Goal: Information Seeking & Learning: Learn about a topic

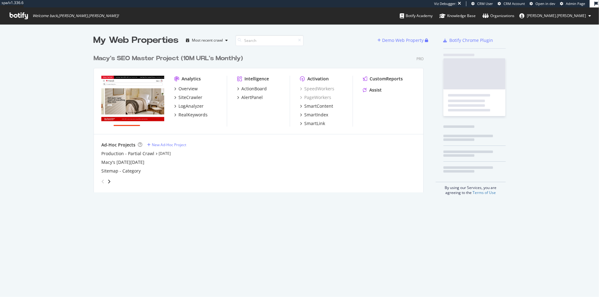
scroll to position [146, 335]
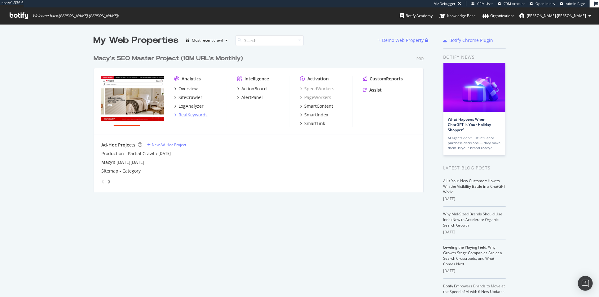
click at [196, 114] on div "RealKeywords" at bounding box center [193, 115] width 29 height 6
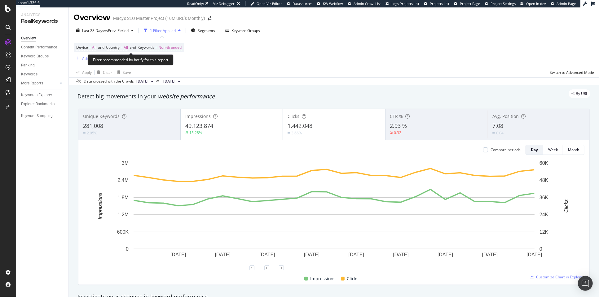
click at [171, 46] on span "Non-Branded" at bounding box center [169, 47] width 23 height 9
click at [169, 61] on span "Non-Branded" at bounding box center [160, 61] width 26 height 5
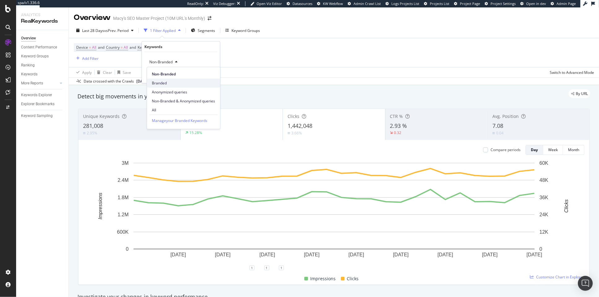
click at [170, 83] on span "Branded" at bounding box center [183, 83] width 63 height 6
click at [211, 74] on div "Apply" at bounding box center [211, 74] width 10 height 5
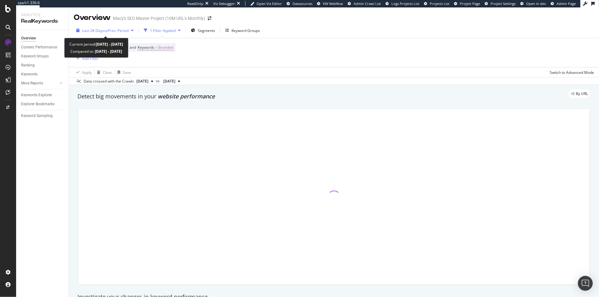
click at [118, 32] on span "vs Prev. Period" at bounding box center [116, 30] width 24 height 5
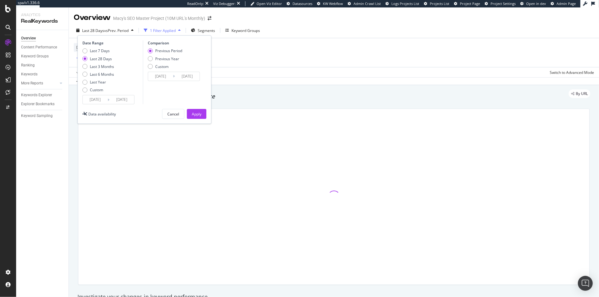
click at [100, 97] on input "[DATE]" at bounding box center [95, 99] width 25 height 9
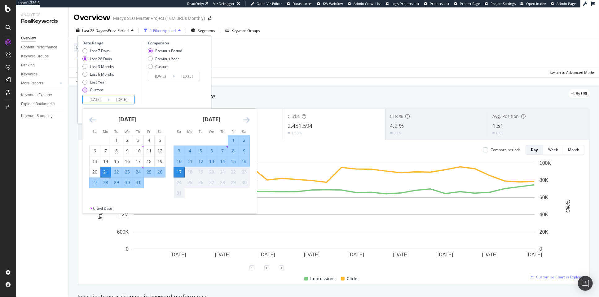
click at [84, 87] on div "Custom" at bounding box center [84, 89] width 5 height 5
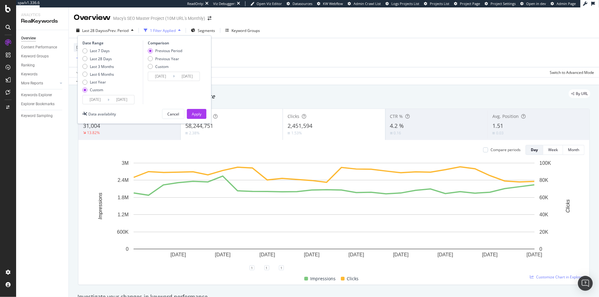
click at [103, 99] on input "[DATE]" at bounding box center [95, 99] width 25 height 9
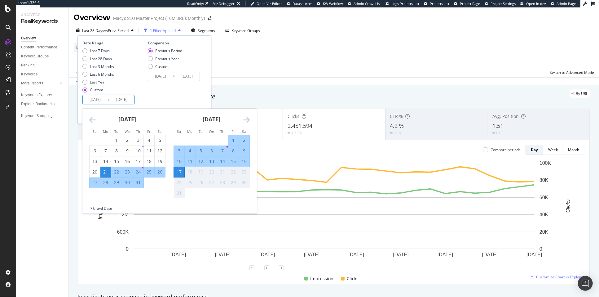
click at [91, 119] on icon "Move backward to switch to the previous month." at bounding box center [92, 119] width 7 height 7
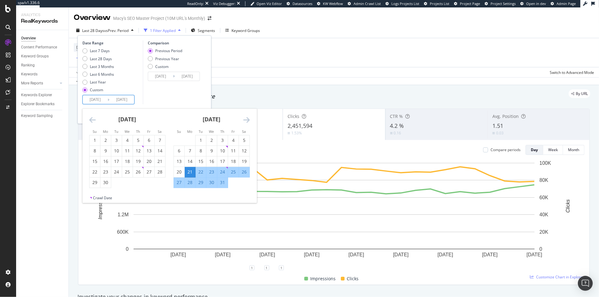
click at [91, 119] on icon "Move backward to switch to the previous month." at bounding box center [92, 119] width 7 height 7
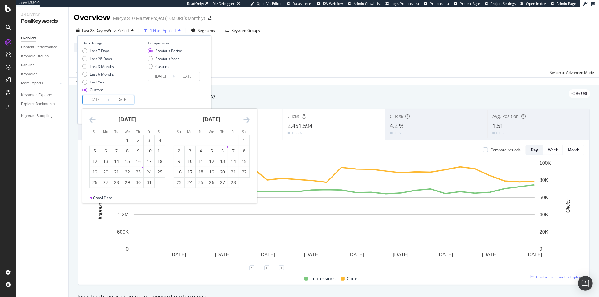
click at [91, 119] on icon "Move backward to switch to the previous month." at bounding box center [92, 119] width 7 height 7
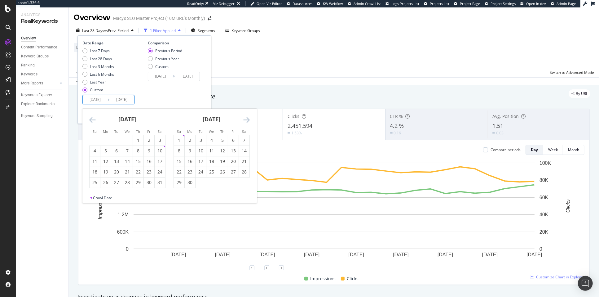
click at [91, 119] on icon "Move backward to switch to the previous month." at bounding box center [92, 119] width 7 height 7
click at [93, 117] on icon "Move backward to switch to the previous month." at bounding box center [92, 119] width 7 height 7
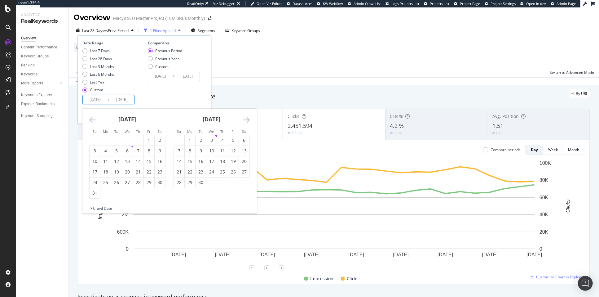
click at [93, 117] on icon "Move backward to switch to the previous month." at bounding box center [92, 119] width 7 height 7
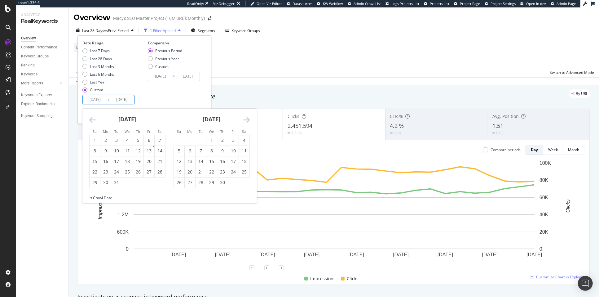
click at [93, 117] on icon "Move backward to switch to the previous month." at bounding box center [92, 119] width 7 height 7
click at [246, 137] on div "1" at bounding box center [244, 140] width 11 height 6
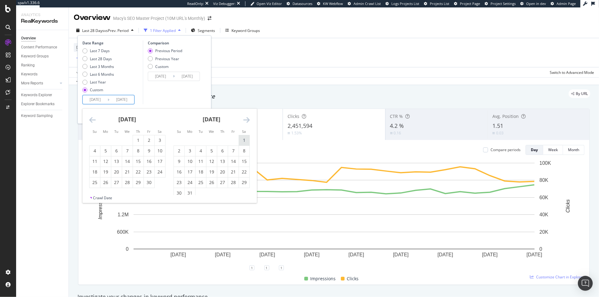
type input "2023/07/01"
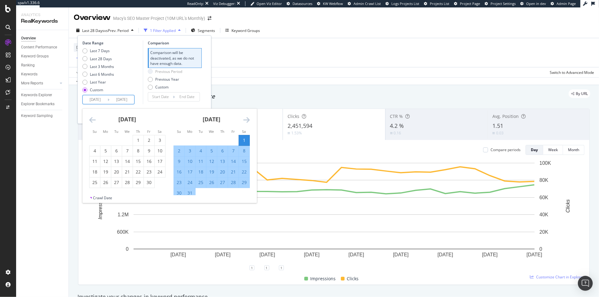
click at [246, 117] on icon "Move forward to switch to the next month." at bounding box center [246, 119] width 7 height 7
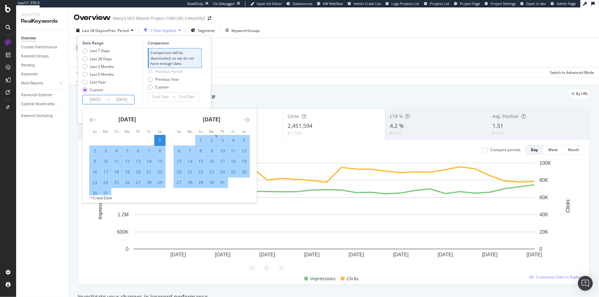
click at [246, 117] on icon "Move forward to switch to the next month." at bounding box center [246, 119] width 7 height 7
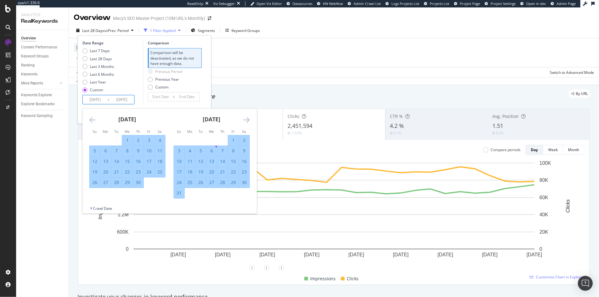
click at [246, 117] on icon "Move forward to switch to the next month." at bounding box center [246, 119] width 7 height 7
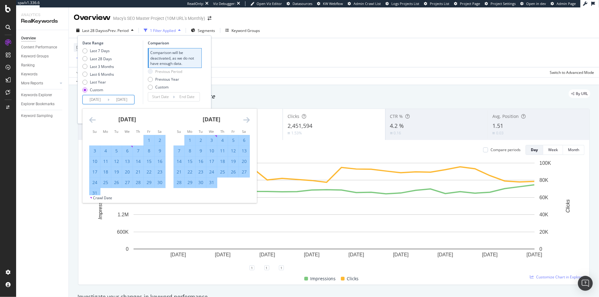
click at [246, 117] on icon "Move forward to switch to the next month." at bounding box center [246, 119] width 7 height 7
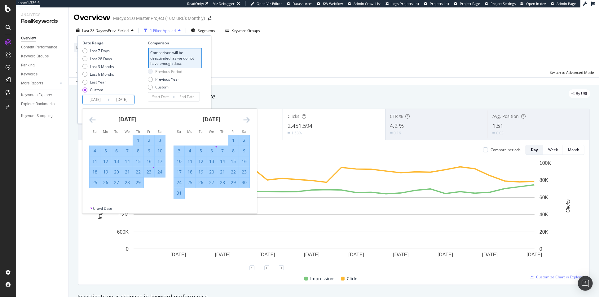
click at [246, 117] on icon "Move forward to switch to the next month." at bounding box center [246, 119] width 7 height 7
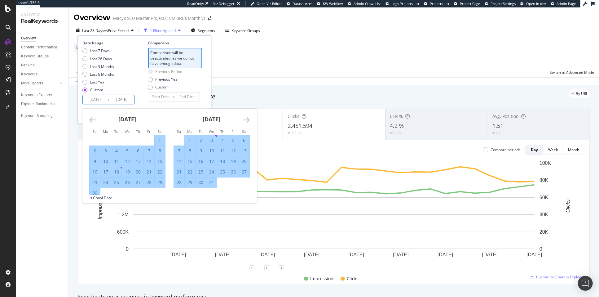
click at [246, 117] on icon "Move forward to switch to the next month." at bounding box center [246, 119] width 7 height 7
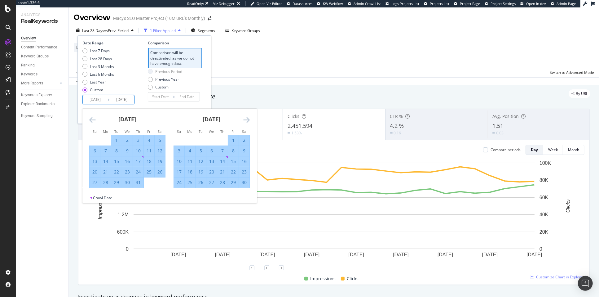
click at [246, 117] on icon "Move forward to switch to the next month." at bounding box center [246, 119] width 7 height 7
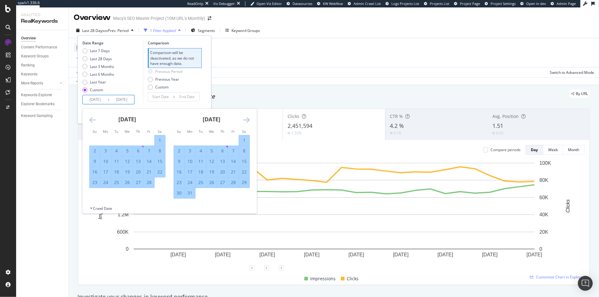
click at [246, 117] on icon "Move forward to switch to the next month." at bounding box center [246, 119] width 7 height 7
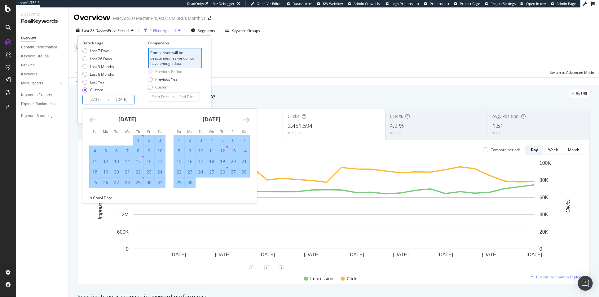
click at [246, 117] on icon "Move forward to switch to the next month." at bounding box center [246, 119] width 7 height 7
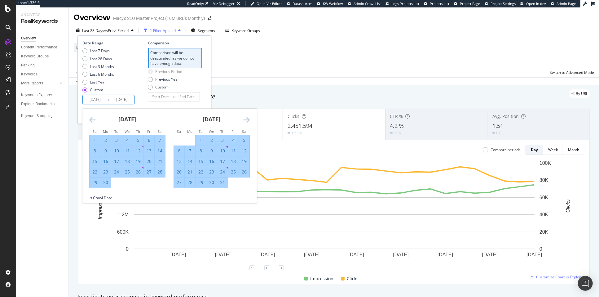
click at [223, 183] on div "31" at bounding box center [222, 182] width 11 height 6
type input "[DATE]"
type input "2022/07/02"
type input "2024/08/01"
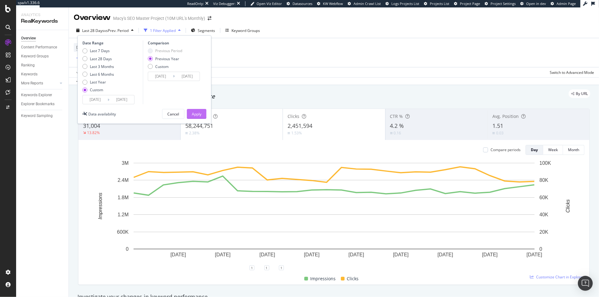
click at [200, 111] on div "Apply" at bounding box center [197, 113] width 10 height 5
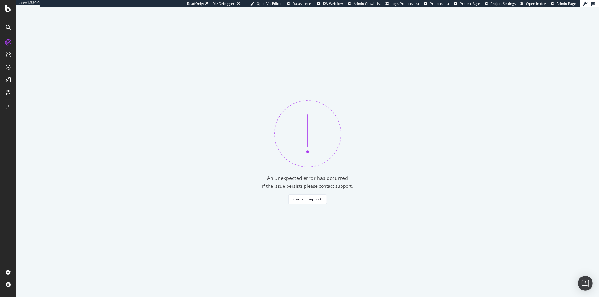
click at [12, 39] on div at bounding box center [8, 43] width 10 height 10
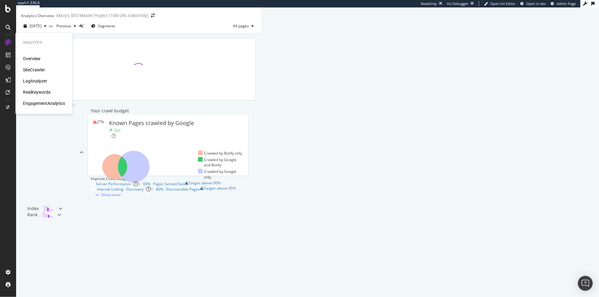
click at [46, 91] on div "RealKeywords" at bounding box center [37, 92] width 28 height 6
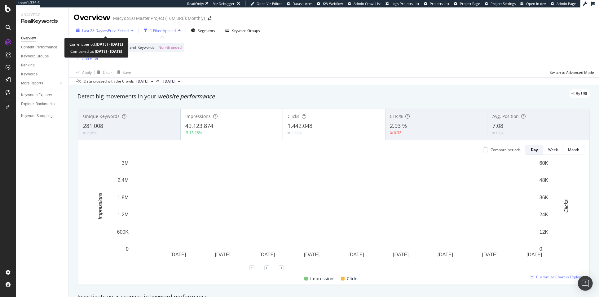
click at [114, 31] on span "vs Prev. Period" at bounding box center [116, 30] width 24 height 5
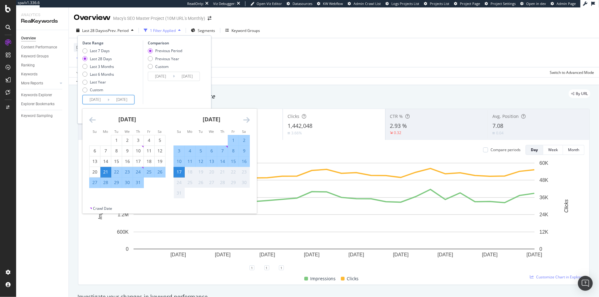
click at [101, 99] on input "[DATE]" at bounding box center [95, 99] width 25 height 9
click at [89, 122] on icon "Move backward to switch to the previous month." at bounding box center [92, 119] width 7 height 7
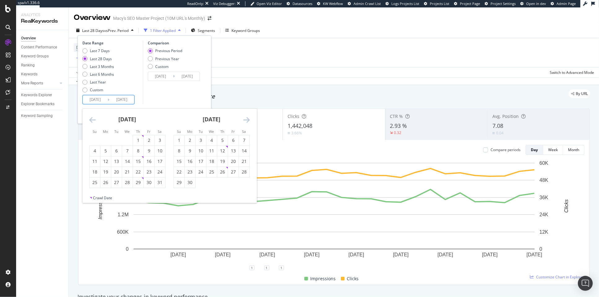
click at [89, 122] on icon "Move backward to switch to the previous month." at bounding box center [92, 119] width 7 height 7
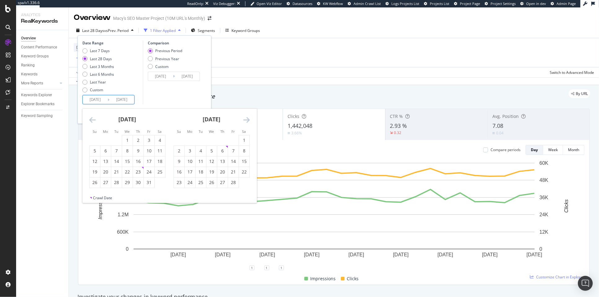
click at [89, 122] on icon "Move backward to switch to the previous month." at bounding box center [92, 119] width 7 height 7
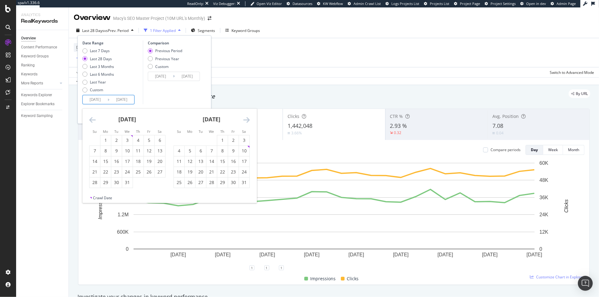
click at [89, 122] on icon "Move backward to switch to the previous month." at bounding box center [92, 119] width 7 height 7
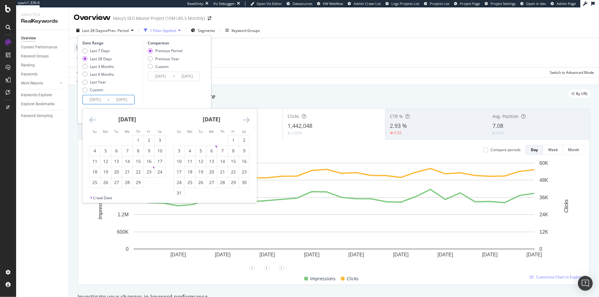
click at [89, 122] on icon "Move backward to switch to the previous month." at bounding box center [92, 119] width 7 height 7
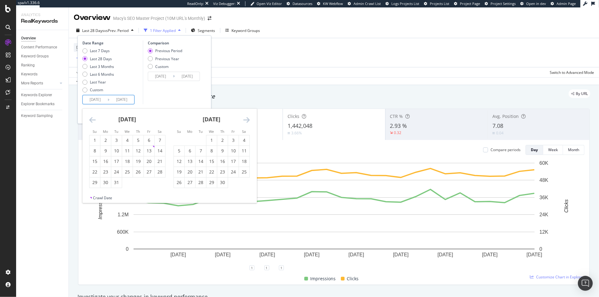
click at [89, 122] on icon "Move backward to switch to the previous month." at bounding box center [92, 119] width 7 height 7
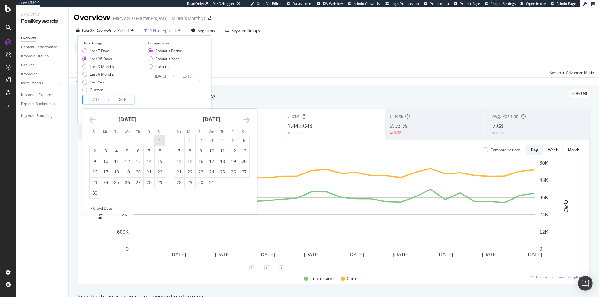
click at [160, 138] on div "1" at bounding box center [160, 140] width 11 height 6
type input "2023/04/01"
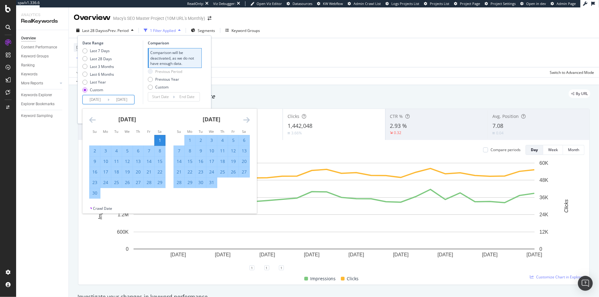
click at [199, 102] on div "Comparison Comparison will be deactivated, as we do not have enough data. Previ…" at bounding box center [172, 72] width 59 height 64
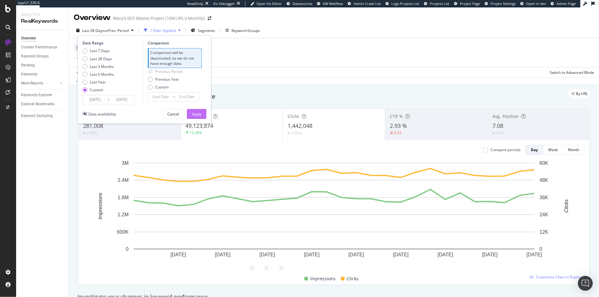
click at [198, 117] on div "Apply" at bounding box center [197, 113] width 10 height 9
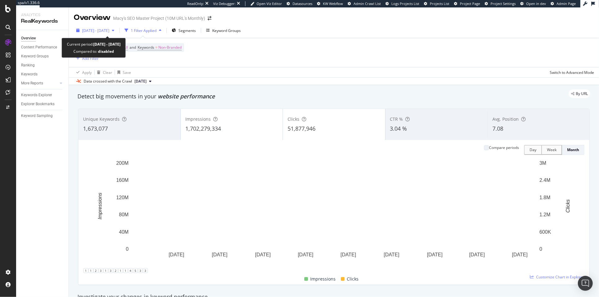
click at [109, 31] on span "2023 Apr. 1st - 2025 Aug. 17th" at bounding box center [95, 30] width 27 height 5
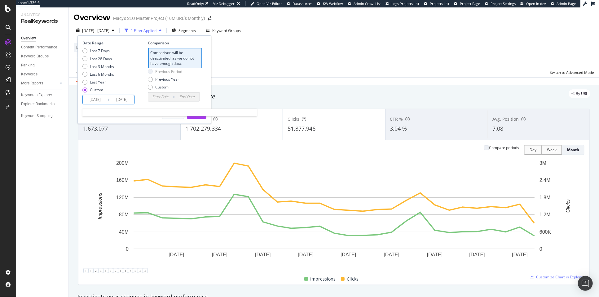
click at [98, 100] on input "2023/04/01" at bounding box center [95, 99] width 25 height 9
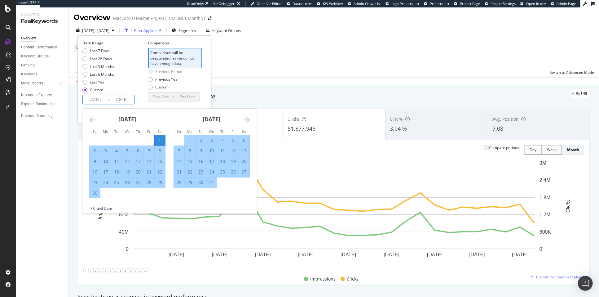
click at [247, 119] on icon "Move forward to switch to the next month." at bounding box center [246, 119] width 7 height 7
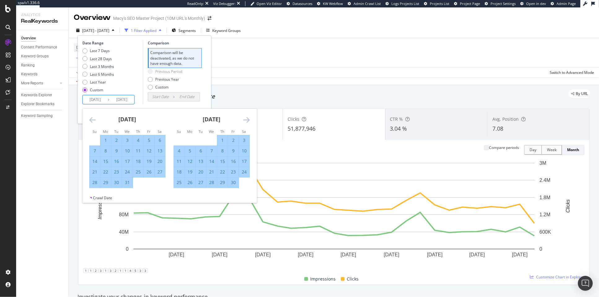
click at [248, 116] on icon "Move forward to switch to the next month." at bounding box center [246, 119] width 7 height 7
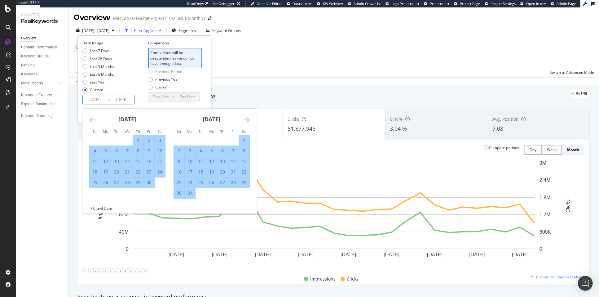
click at [243, 138] on div "1" at bounding box center [244, 140] width 11 height 6
type input "2023/07/01"
type input "2022/07/02"
type input "[DATE]"
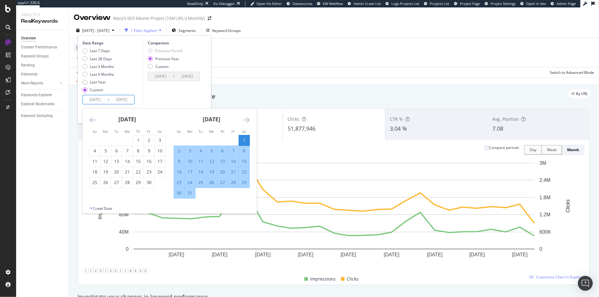
click at [244, 120] on icon "Move forward to switch to the next month." at bounding box center [246, 119] width 7 height 7
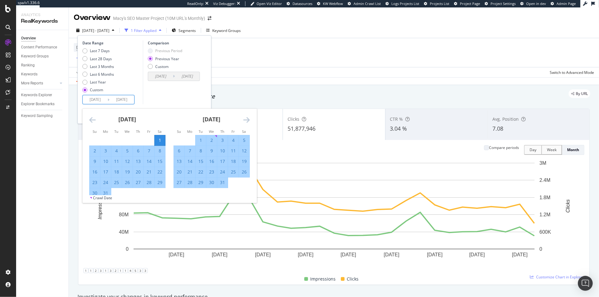
click at [244, 120] on icon "Move forward to switch to the next month." at bounding box center [246, 119] width 7 height 7
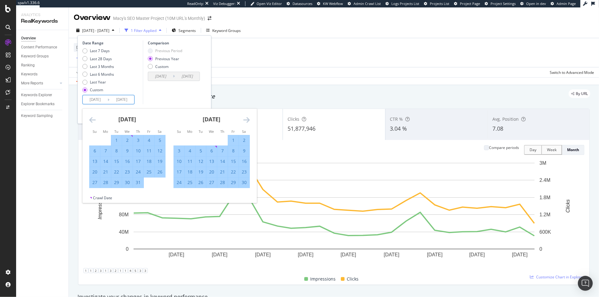
click at [244, 120] on icon "Move forward to switch to the next month." at bounding box center [246, 119] width 7 height 7
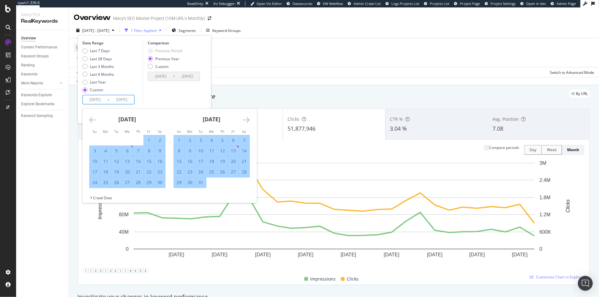
click at [244, 120] on icon "Move forward to switch to the next month." at bounding box center [246, 119] width 7 height 7
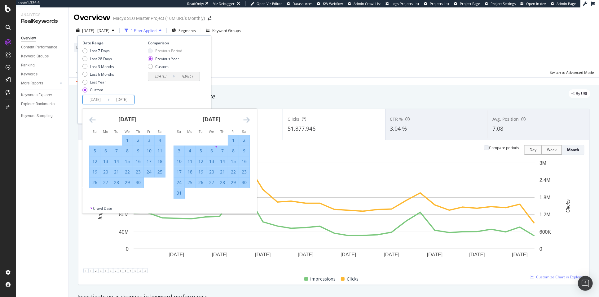
click at [244, 120] on icon "Move forward to switch to the next month." at bounding box center [246, 119] width 7 height 7
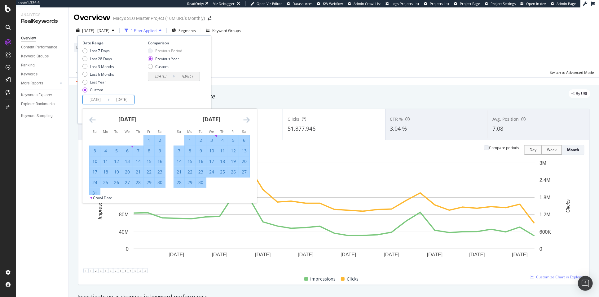
click at [244, 120] on icon "Move forward to switch to the next month." at bounding box center [246, 119] width 7 height 7
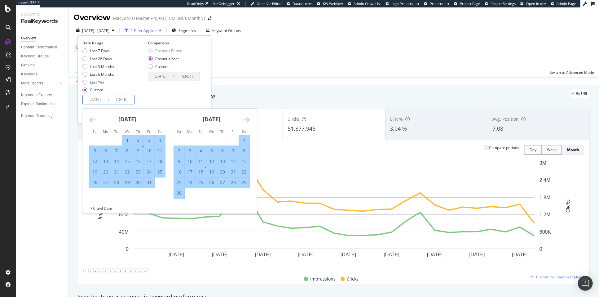
click at [244, 120] on icon "Move forward to switch to the next month." at bounding box center [246, 119] width 7 height 7
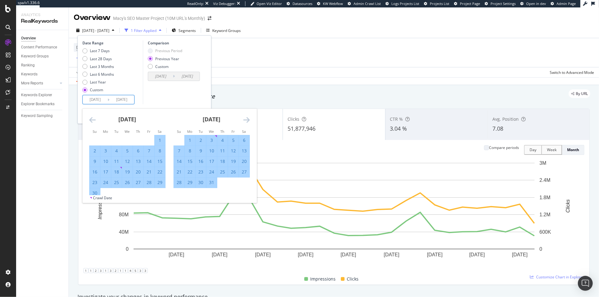
click at [244, 120] on icon "Move forward to switch to the next month." at bounding box center [246, 119] width 7 height 7
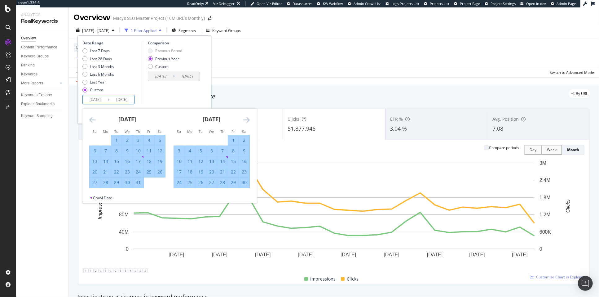
click at [244, 120] on icon "Move forward to switch to the next month." at bounding box center [246, 119] width 7 height 7
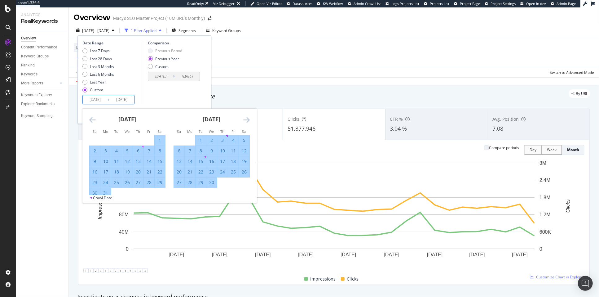
click at [244, 120] on icon "Move forward to switch to the next month." at bounding box center [246, 119] width 7 height 7
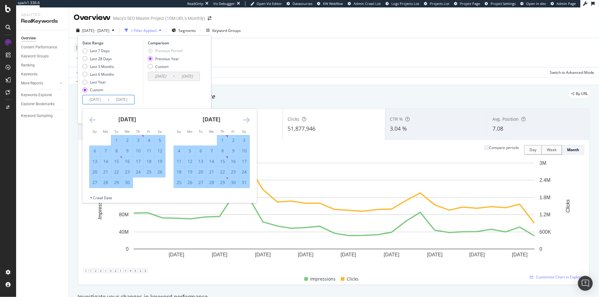
click at [244, 120] on icon "Move forward to switch to the next month." at bounding box center [246, 119] width 7 height 7
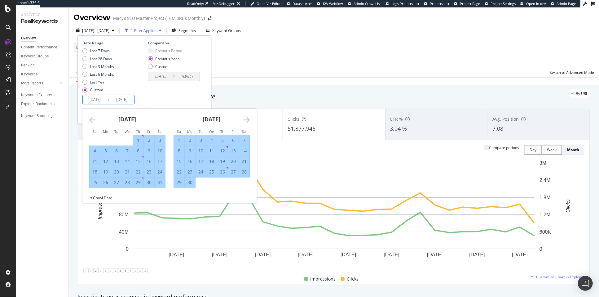
click at [244, 120] on icon "Move forward to switch to the next month." at bounding box center [246, 119] width 7 height 7
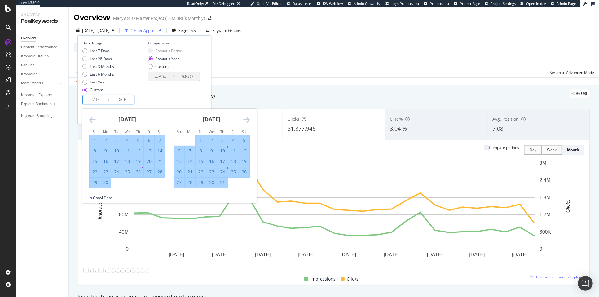
click at [222, 182] on div "31" at bounding box center [222, 182] width 11 height 6
type input "[DATE]"
type input "2024/08/01"
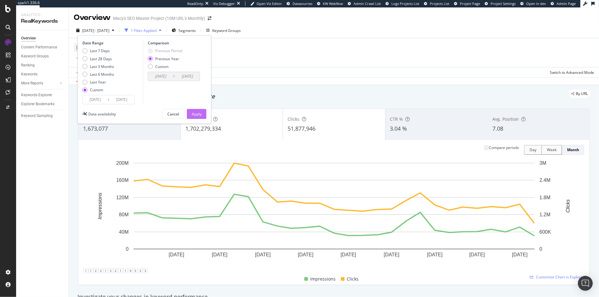
click at [189, 112] on button "Apply" at bounding box center [197, 114] width 20 height 10
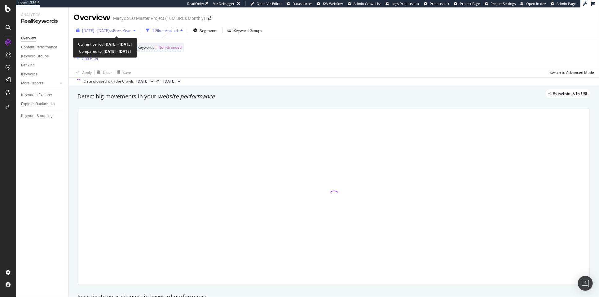
click at [131, 29] on span "vs Prev. Year" at bounding box center [119, 30] width 21 height 5
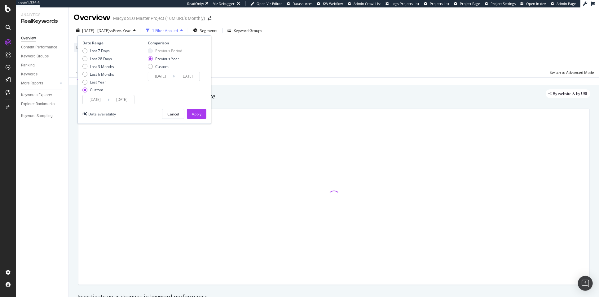
click at [151, 58] on div "Previous Year" at bounding box center [150, 58] width 5 height 5
click at [252, 58] on div "Device = All and Country = All and Keywords = Non-Branded Add Filter" at bounding box center [334, 52] width 521 height 29
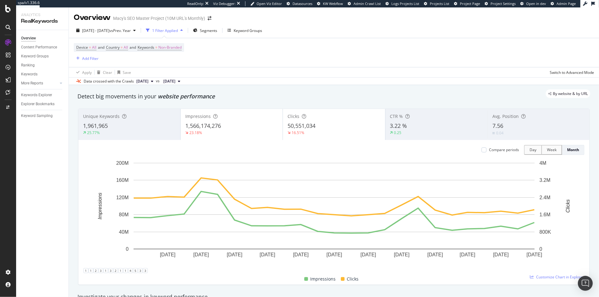
click at [424, 126] on div "3.22 %" at bounding box center [436, 126] width 93 height 8
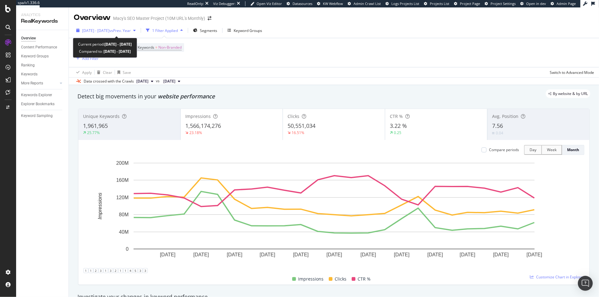
click at [109, 31] on span "2023 Jul. 1st - 2025 Jul. 31st" at bounding box center [95, 30] width 27 height 5
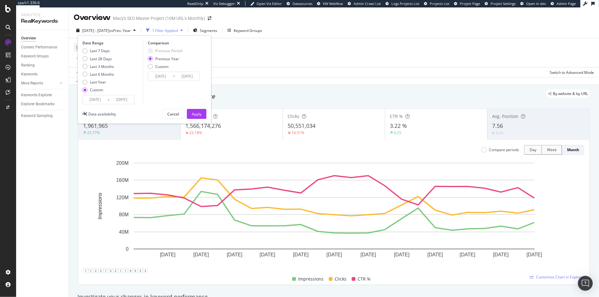
click at [99, 85] on div "Last 7 Days Last 28 Days Last 3 Months Last 6 Months Last Year Custom" at bounding box center [98, 71] width 32 height 47
click at [99, 82] on div "Last Year" at bounding box center [98, 81] width 16 height 5
type input "[DATE]"
type input "2023/08/20"
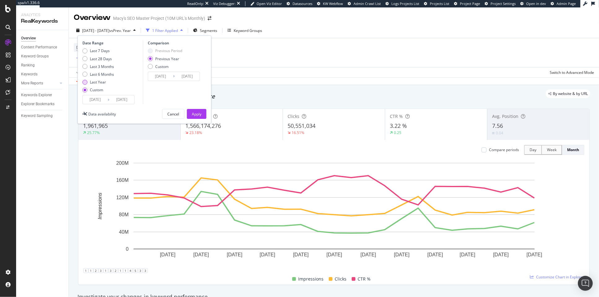
type input "[DATE]"
click at [193, 115] on div "Apply" at bounding box center [197, 113] width 10 height 5
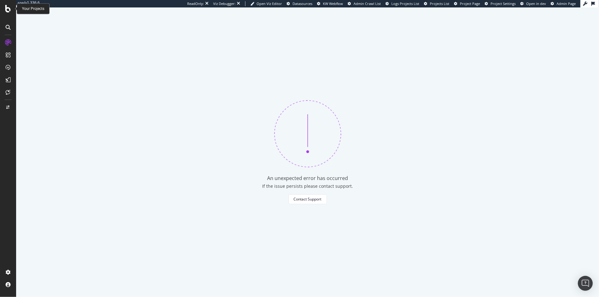
click at [9, 10] on icon at bounding box center [8, 8] width 6 height 7
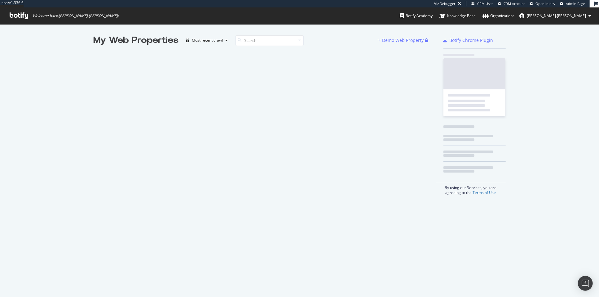
scroll to position [297, 599]
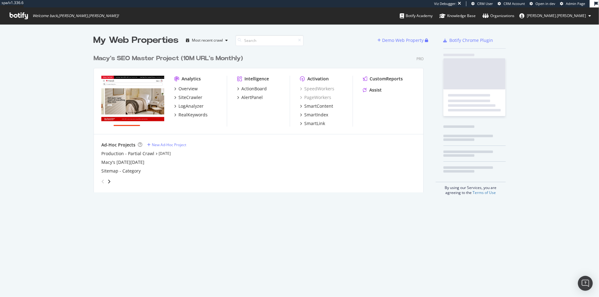
scroll to position [146, 335]
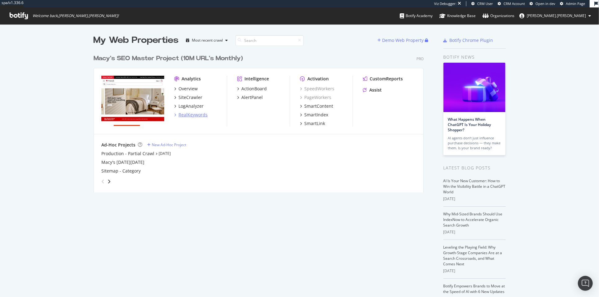
click at [198, 116] on div "RealKeywords" at bounding box center [193, 115] width 29 height 6
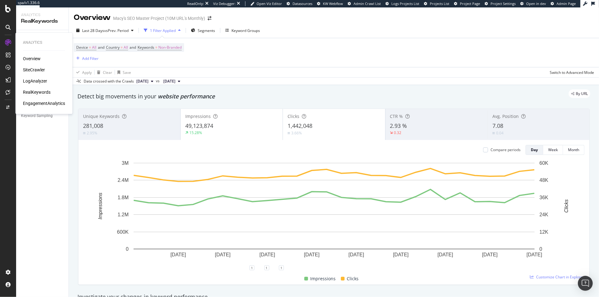
click at [36, 93] on div "RealKeywords" at bounding box center [37, 92] width 28 height 6
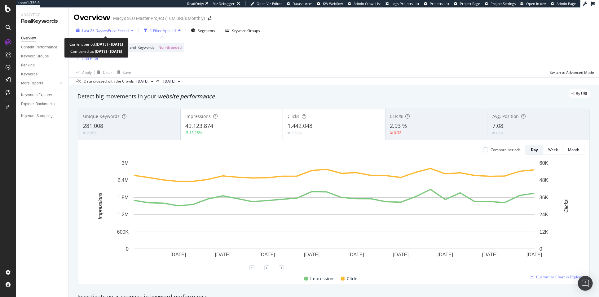
click at [116, 31] on span "vs Prev. Period" at bounding box center [116, 30] width 24 height 5
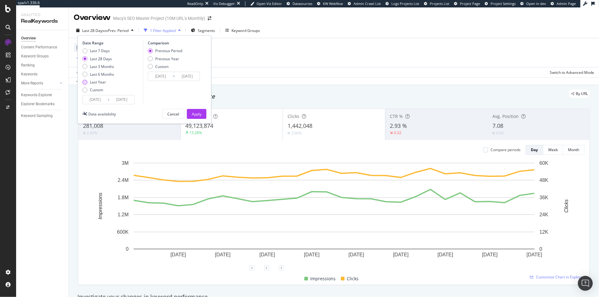
click at [98, 82] on div "Last Year" at bounding box center [98, 81] width 16 height 5
type input "[DATE]"
click at [195, 111] on div "Apply" at bounding box center [197, 113] width 10 height 5
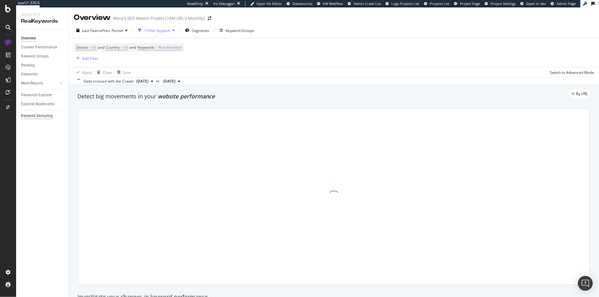
click at [39, 117] on div "Keyword Sampling" at bounding box center [37, 116] width 32 height 7
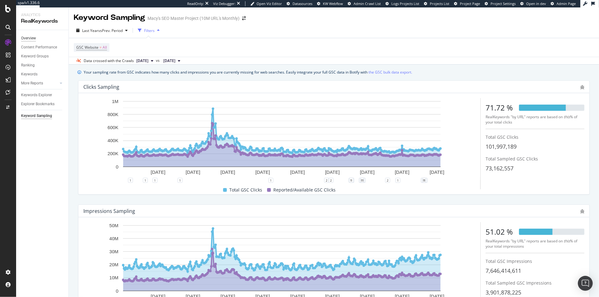
click at [31, 37] on div "Overview" at bounding box center [28, 38] width 15 height 7
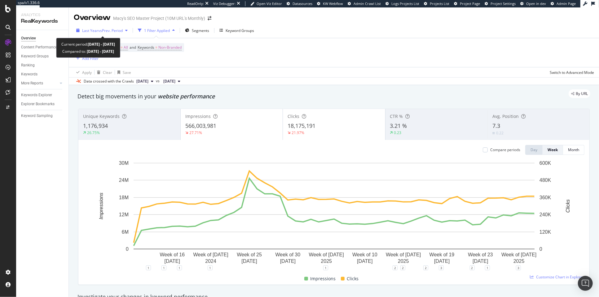
click at [114, 31] on span "vs Prev. Period" at bounding box center [110, 30] width 24 height 5
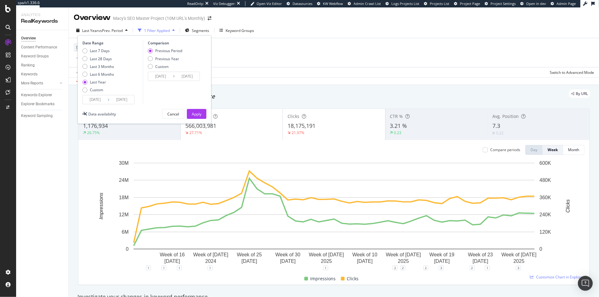
click at [89, 98] on input "[DATE]" at bounding box center [95, 99] width 25 height 9
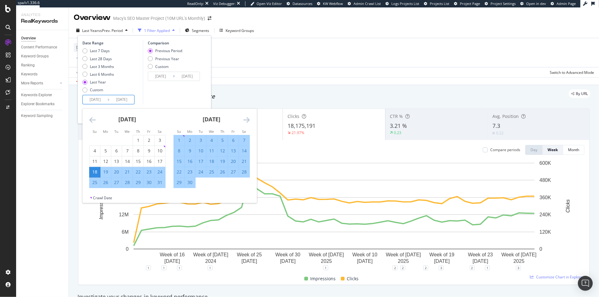
click at [91, 118] on icon "Move backward to switch to the previous month." at bounding box center [92, 119] width 7 height 7
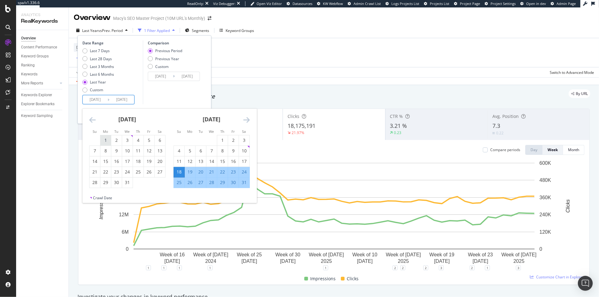
click at [104, 138] on div "1" at bounding box center [105, 140] width 11 height 6
type input "[DATE]"
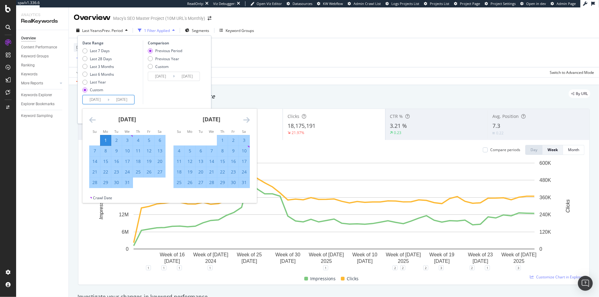
click at [246, 120] on icon "Move forward to switch to the next month." at bounding box center [246, 119] width 7 height 7
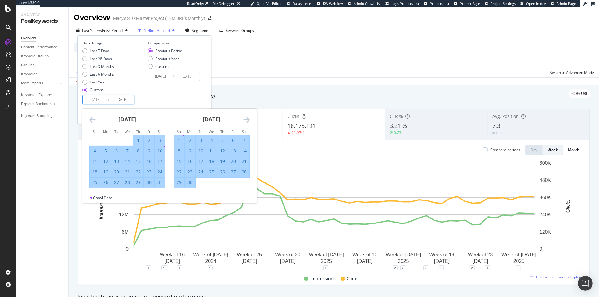
click at [246, 120] on icon "Move forward to switch to the next month." at bounding box center [246, 119] width 7 height 7
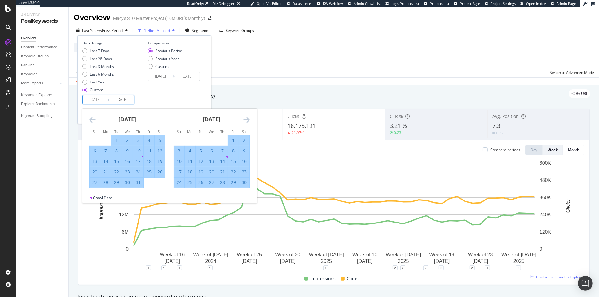
click at [246, 120] on icon "Move forward to switch to the next month." at bounding box center [246, 119] width 7 height 7
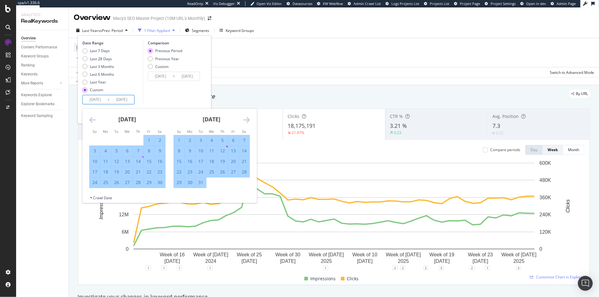
click at [246, 120] on icon "Move forward to switch to the next month." at bounding box center [246, 119] width 7 height 7
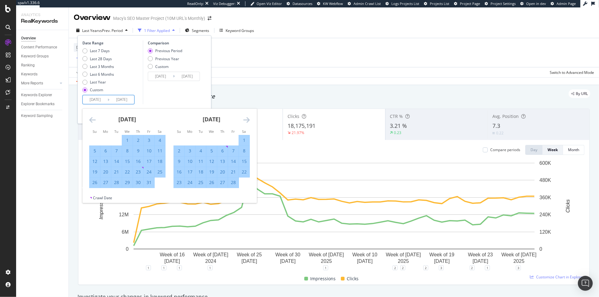
click at [246, 120] on icon "Move forward to switch to the next month." at bounding box center [246, 119] width 7 height 7
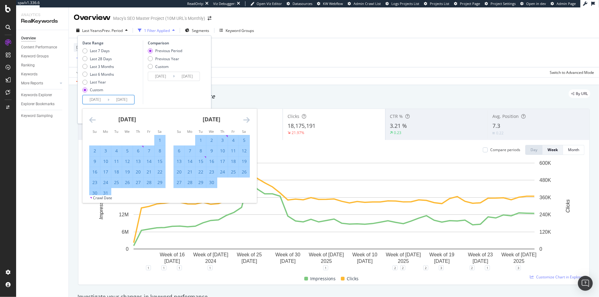
click at [246, 120] on icon "Move forward to switch to the next month." at bounding box center [246, 119] width 7 height 7
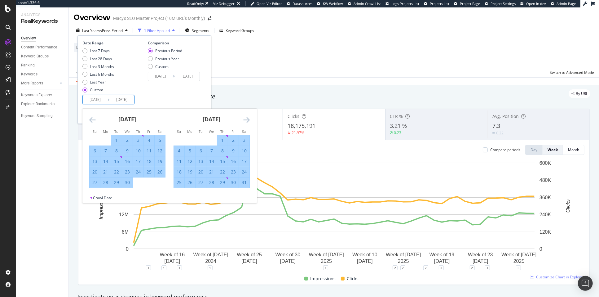
click at [246, 120] on icon "Move forward to switch to the next month." at bounding box center [246, 119] width 7 height 7
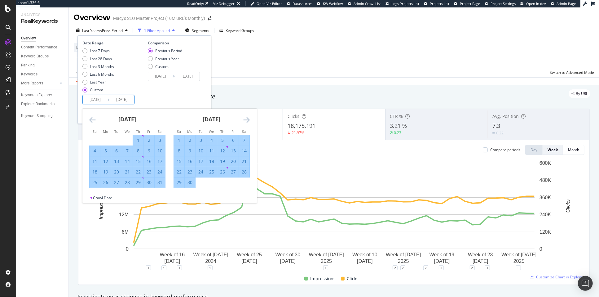
click at [246, 120] on icon "Move forward to switch to the next month." at bounding box center [246, 119] width 7 height 7
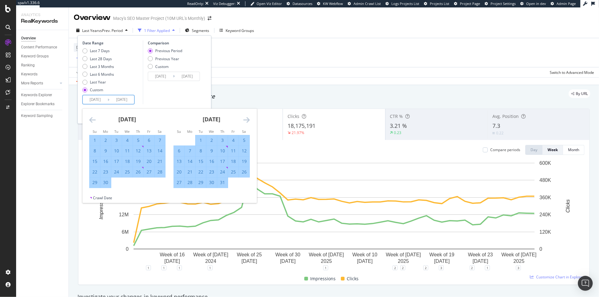
click at [220, 181] on div "31" at bounding box center [222, 182] width 11 height 6
type input "[DATE]"
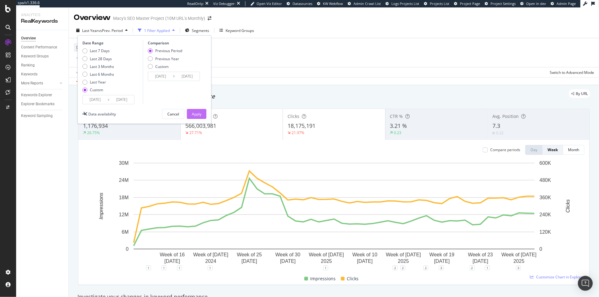
click at [200, 111] on div "Apply" at bounding box center [197, 113] width 10 height 5
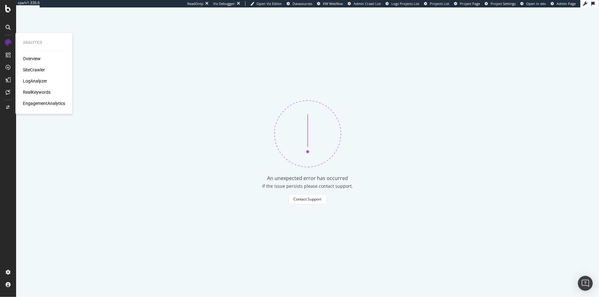
click at [37, 89] on div "RealKeywords" at bounding box center [37, 92] width 28 height 6
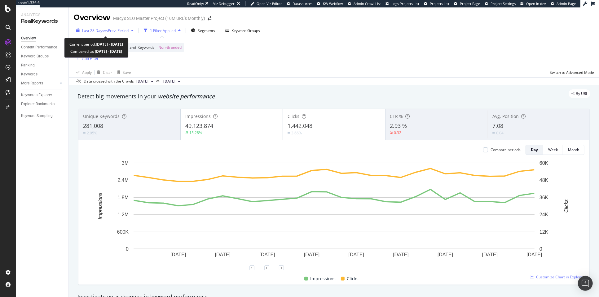
click at [128, 31] on span "vs Prev. Period" at bounding box center [116, 30] width 24 height 5
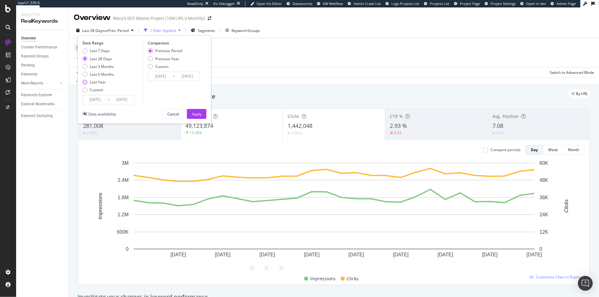
click at [102, 81] on div "Last Year" at bounding box center [98, 81] width 16 height 5
type input "[DATE]"
click at [197, 113] on div "Apply" at bounding box center [197, 113] width 10 height 5
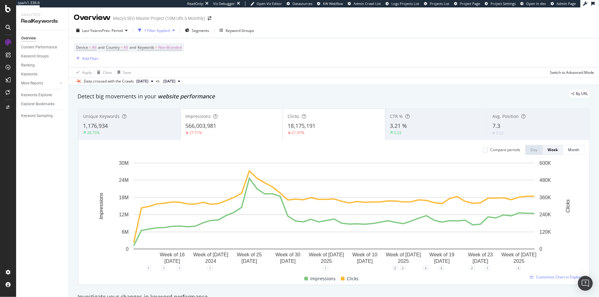
click at [325, 127] on div "18,175,191" at bounding box center [334, 126] width 93 height 8
